Goal: Check status: Check status

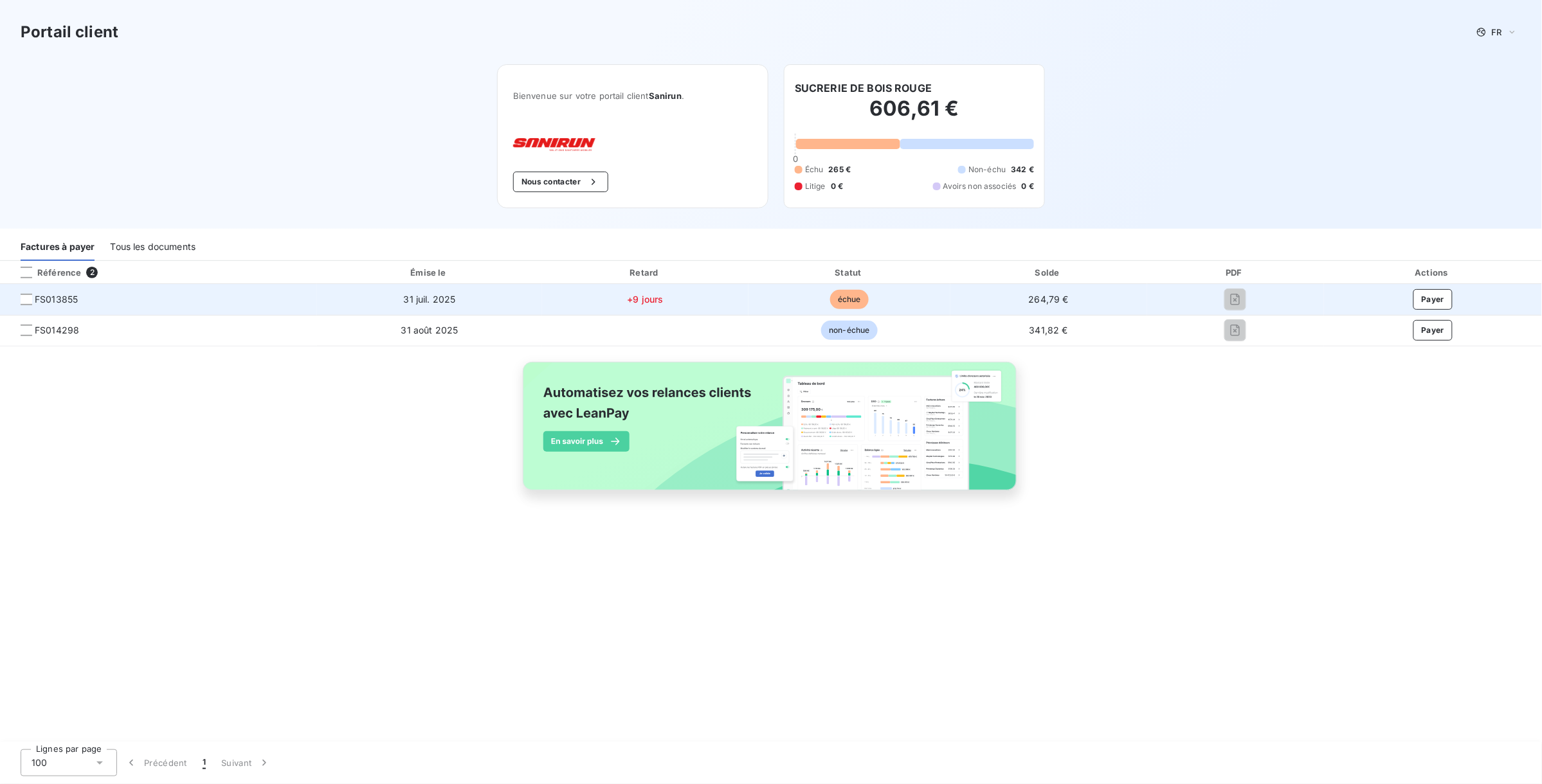
click at [48, 298] on span "FS013855" at bounding box center [57, 299] width 43 height 13
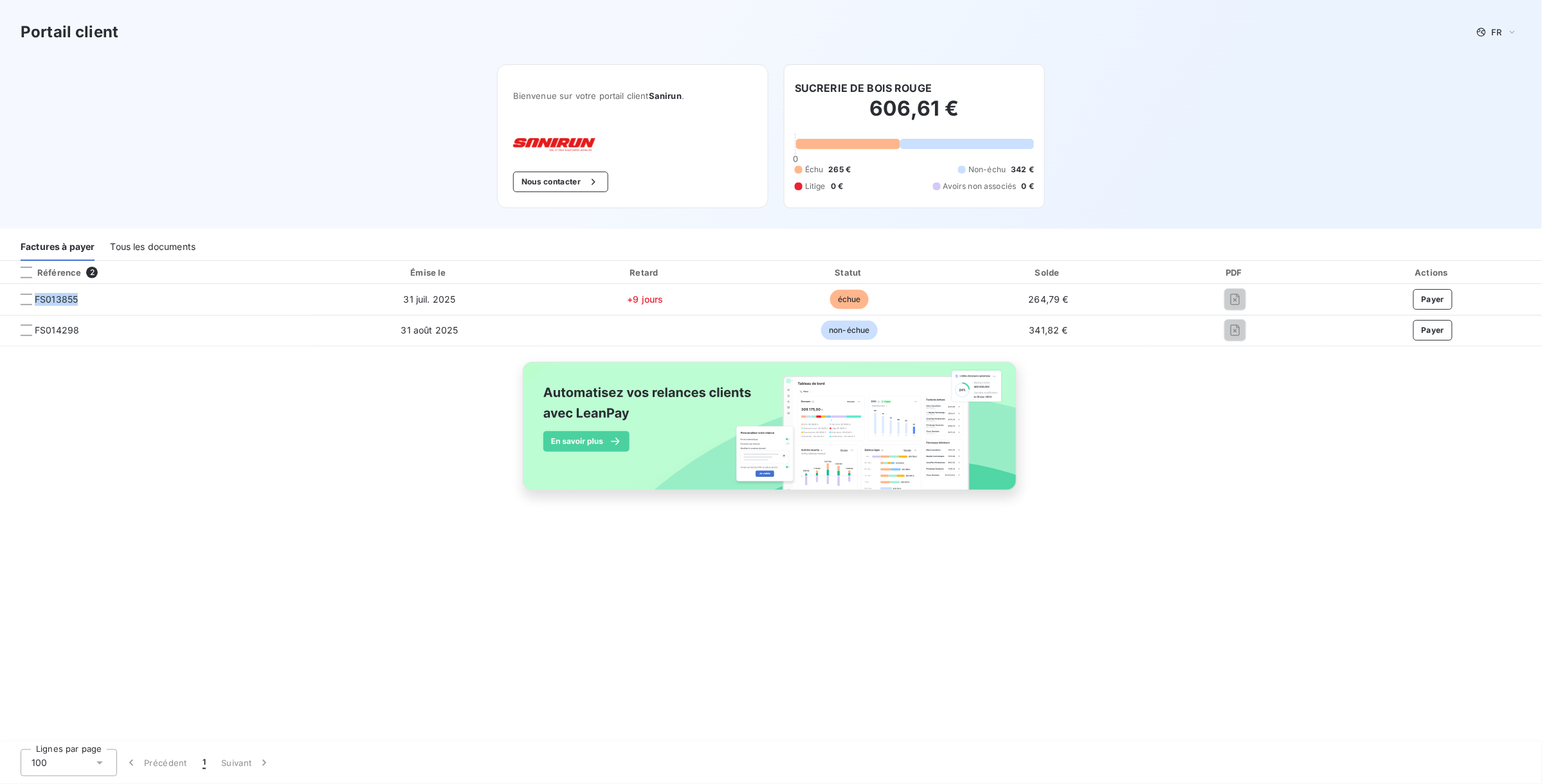
click at [171, 250] on div "Tous les documents" at bounding box center [153, 248] width 86 height 27
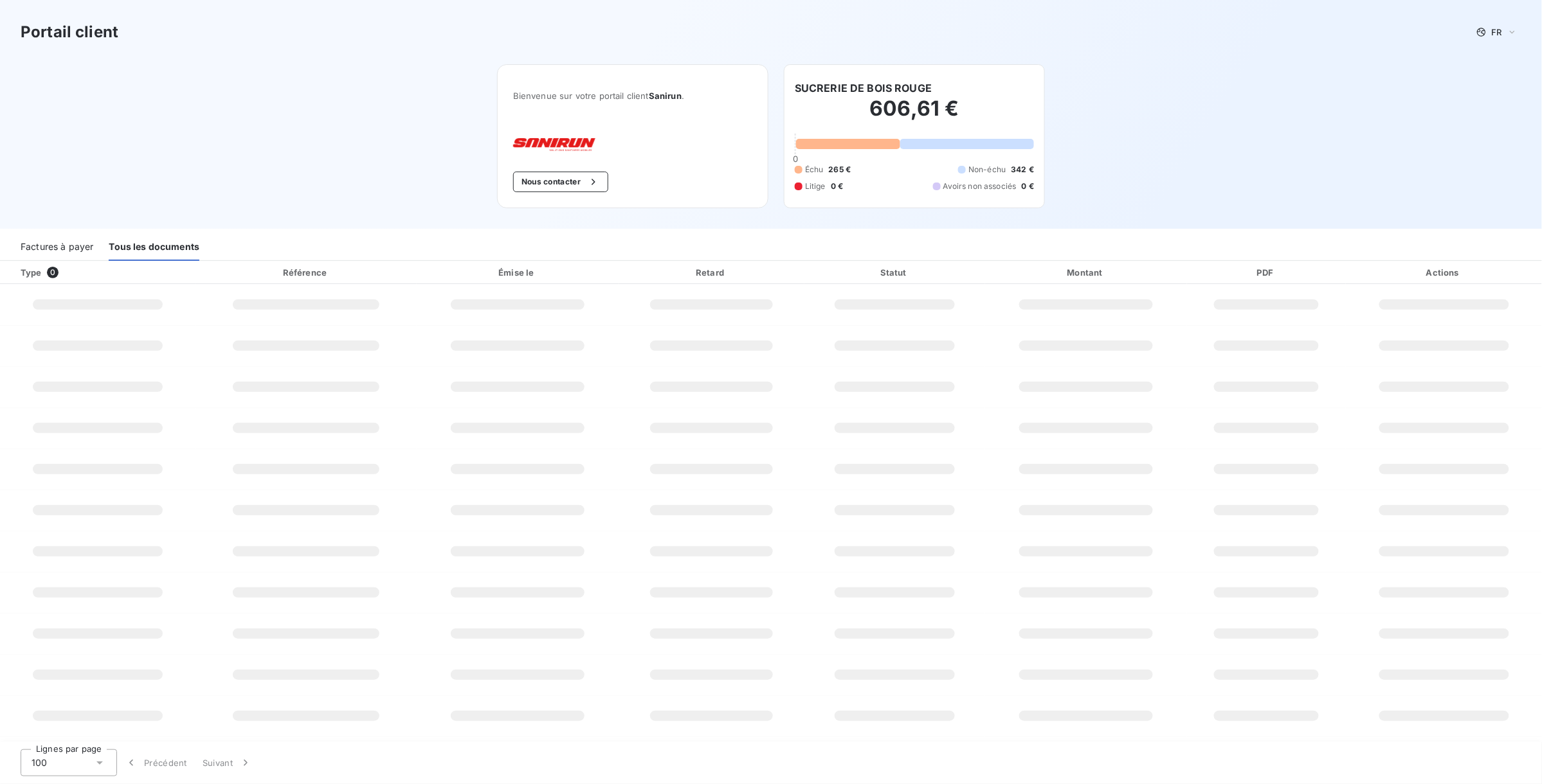
click at [166, 246] on div "Tous les documents" at bounding box center [154, 248] width 91 height 27
click at [74, 246] on div "Factures à payer" at bounding box center [57, 248] width 73 height 27
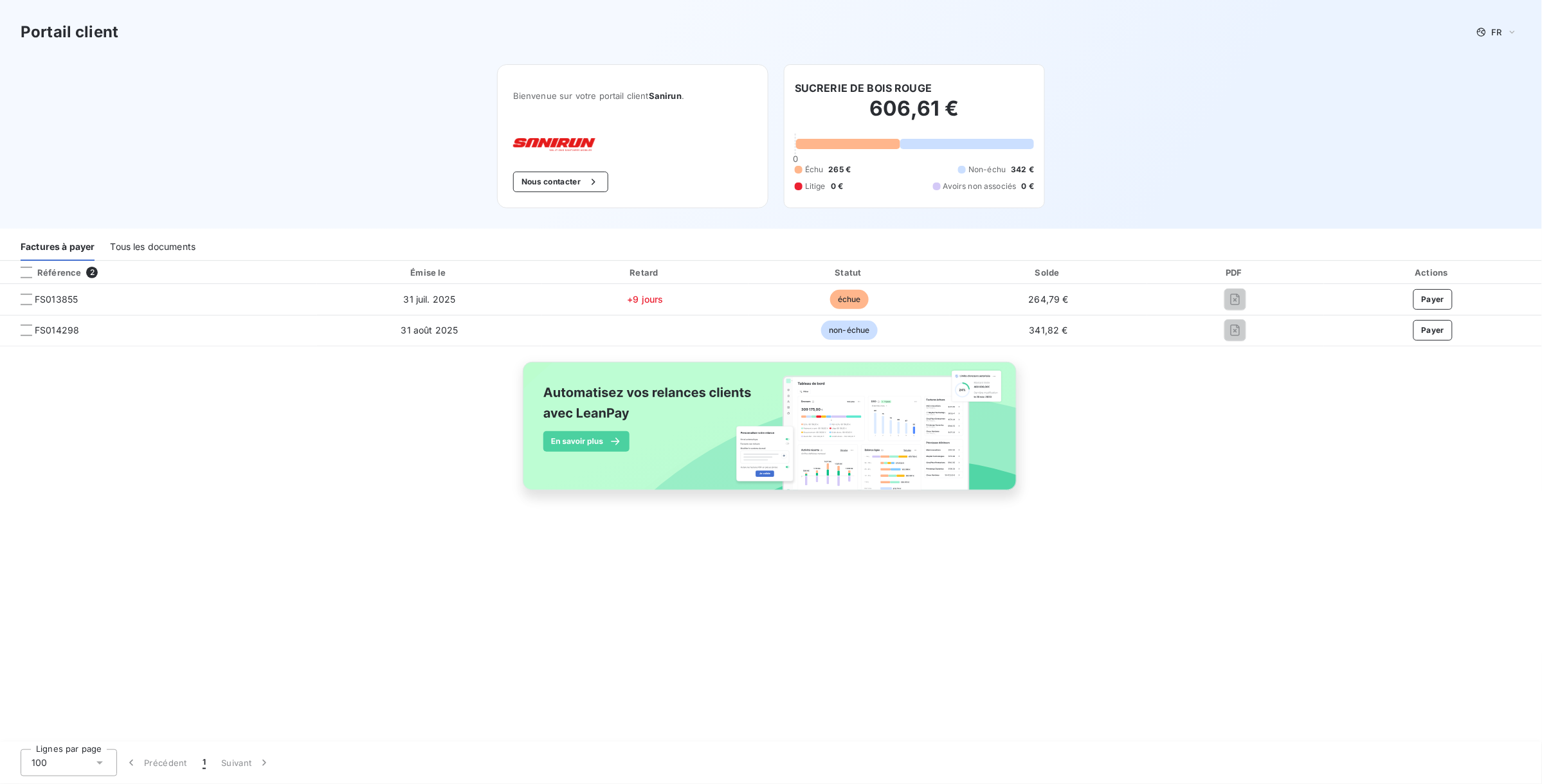
click at [121, 254] on div "Tous les documents" at bounding box center [153, 248] width 86 height 27
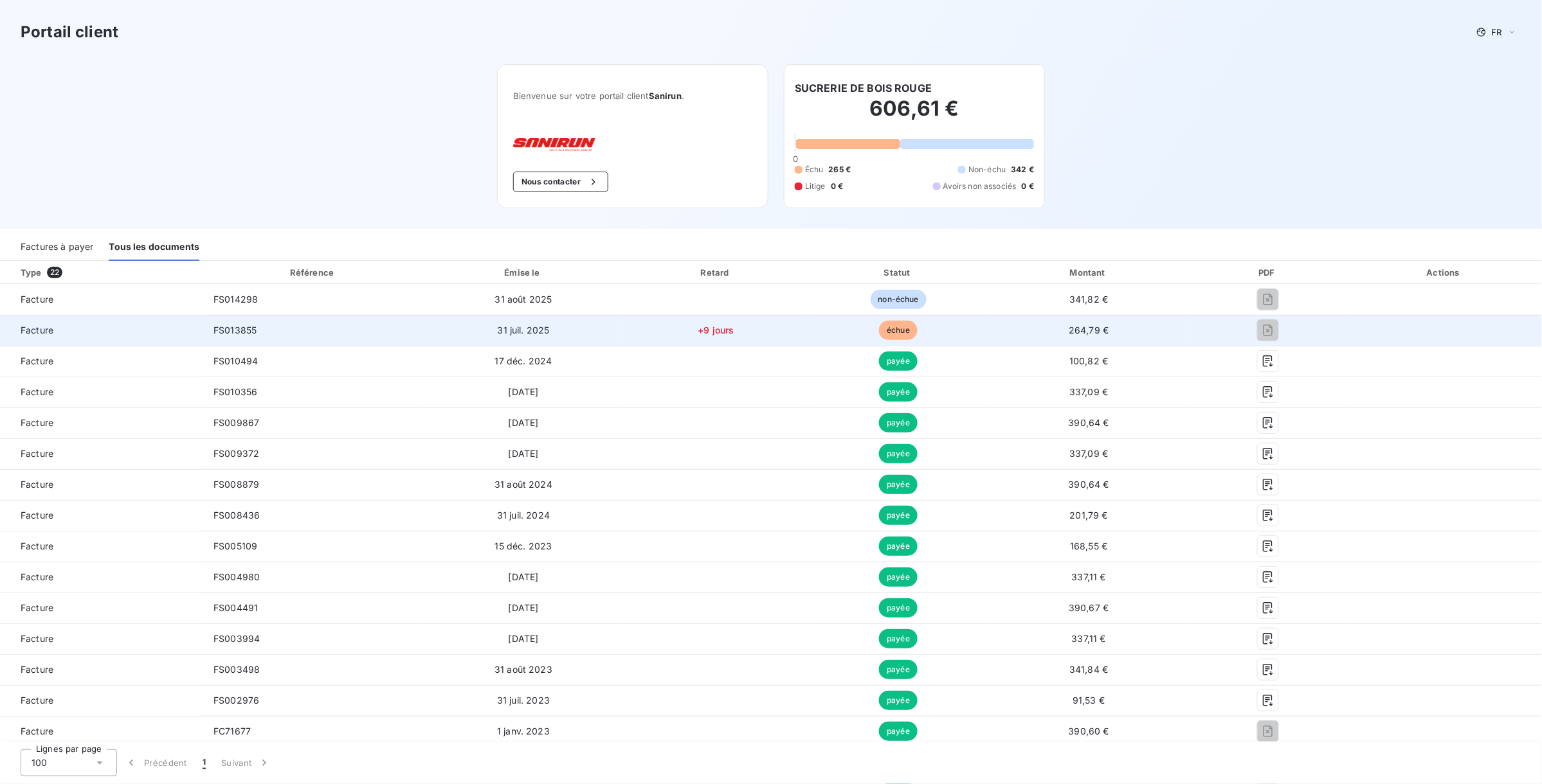
click at [244, 333] on span "FS013855" at bounding box center [235, 330] width 43 height 11
click at [40, 325] on span "Facture" at bounding box center [101, 330] width 183 height 13
drag, startPoint x: 40, startPoint y: 325, endPoint x: 58, endPoint y: 321, distance: 18.4
click at [58, 321] on td "Facture" at bounding box center [101, 331] width 203 height 31
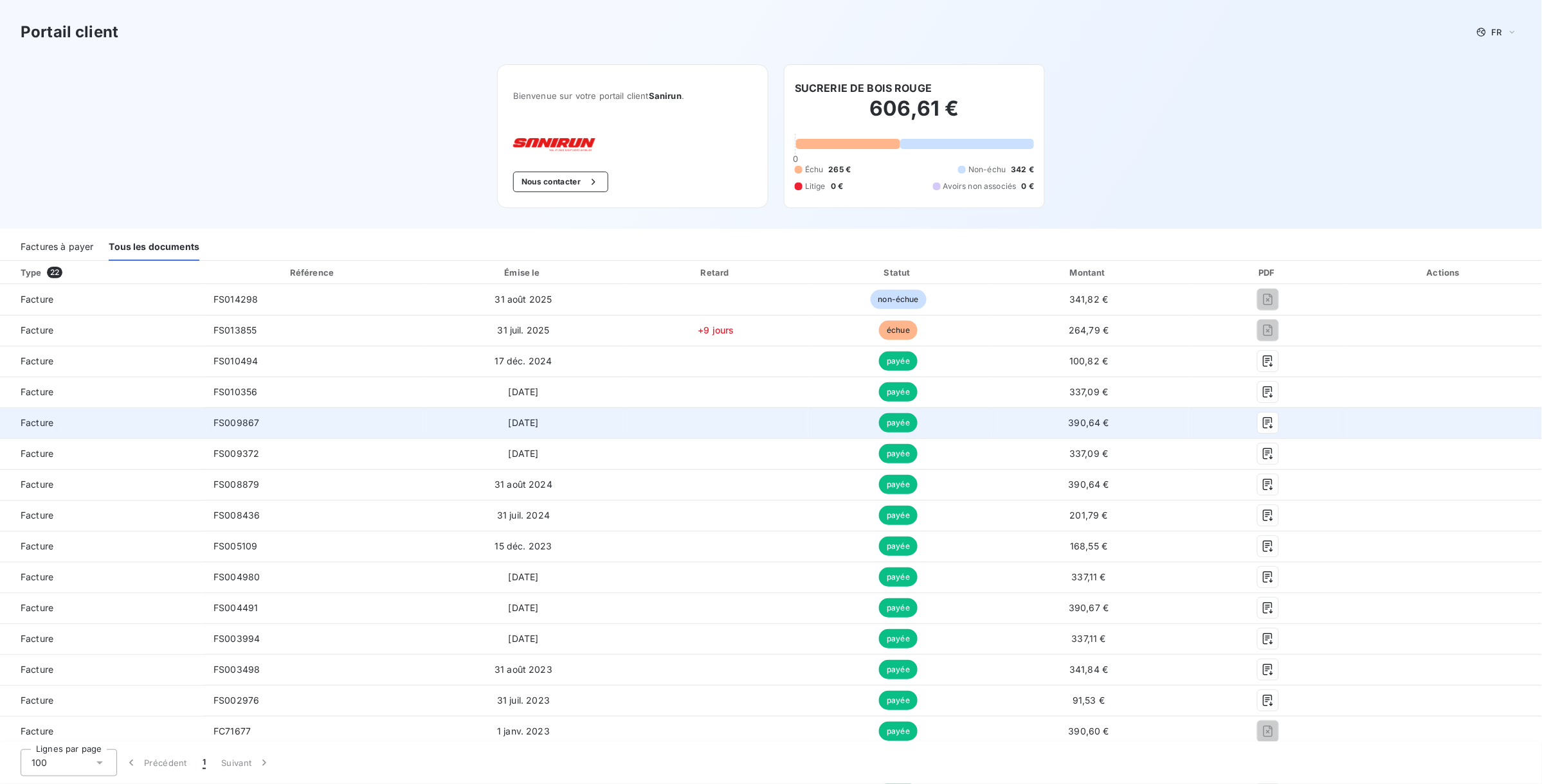
click at [680, 420] on td at bounding box center [716, 423] width 184 height 31
